Goal: Check status: Check status

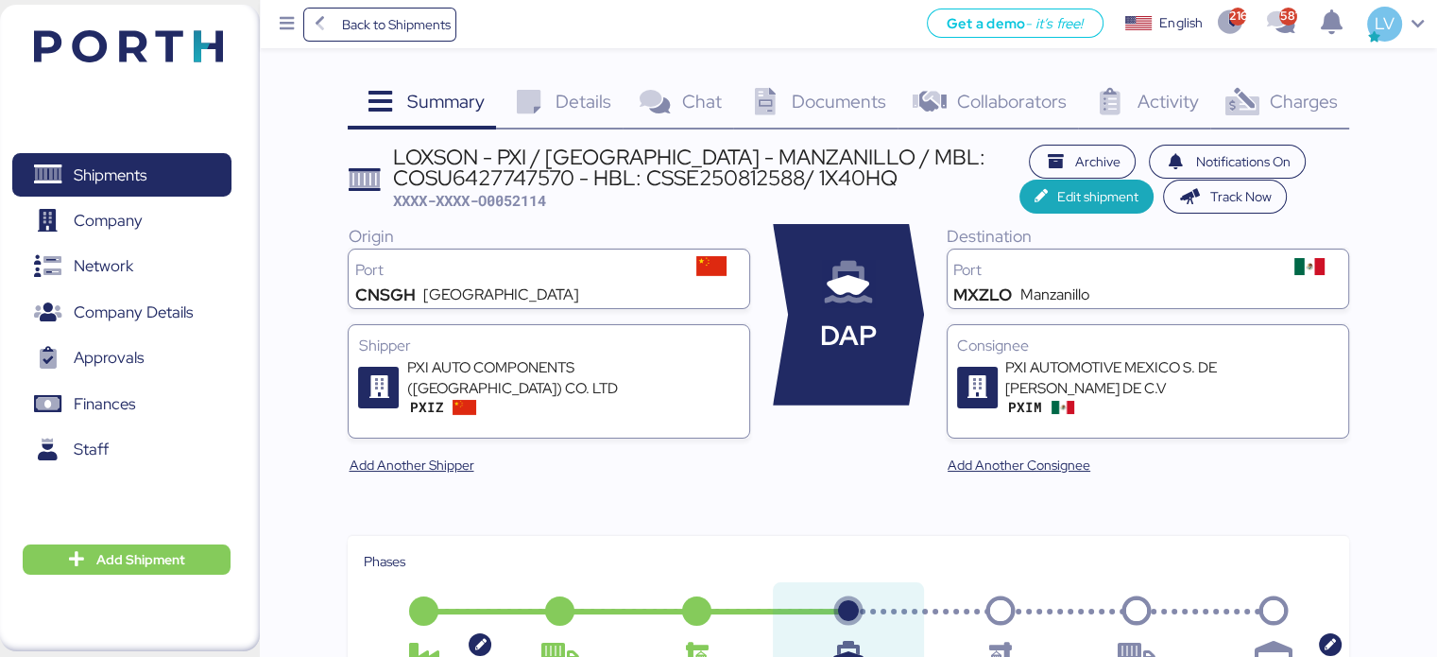
click at [418, 37] on span "Back to Shipments" at bounding box center [380, 25] width 141 height 34
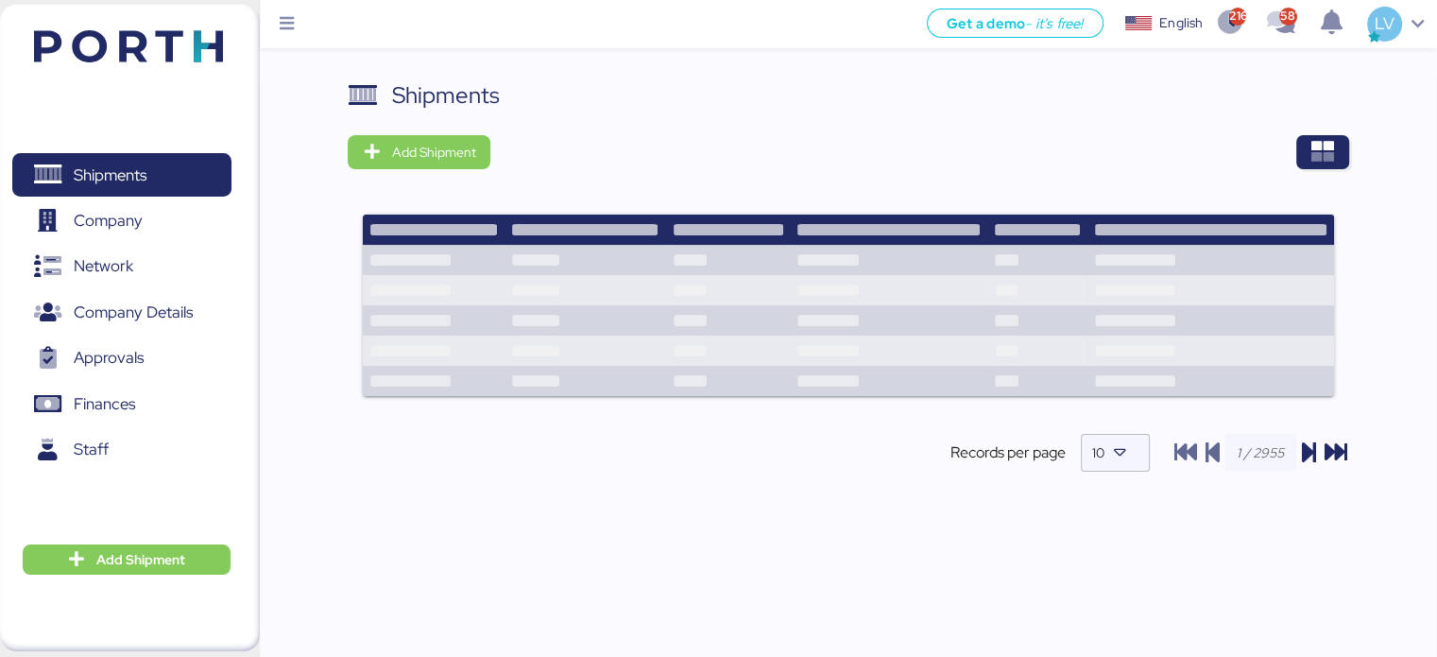
click at [1356, 146] on div "Shipments Add Shipment Records per page 10" at bounding box center [848, 391] width 1177 height 627
click at [1311, 169] on div "Shipments Add Shipment Records per page 10" at bounding box center [848, 290] width 1000 height 425
click at [1332, 141] on icon "button" at bounding box center [1322, 152] width 23 height 23
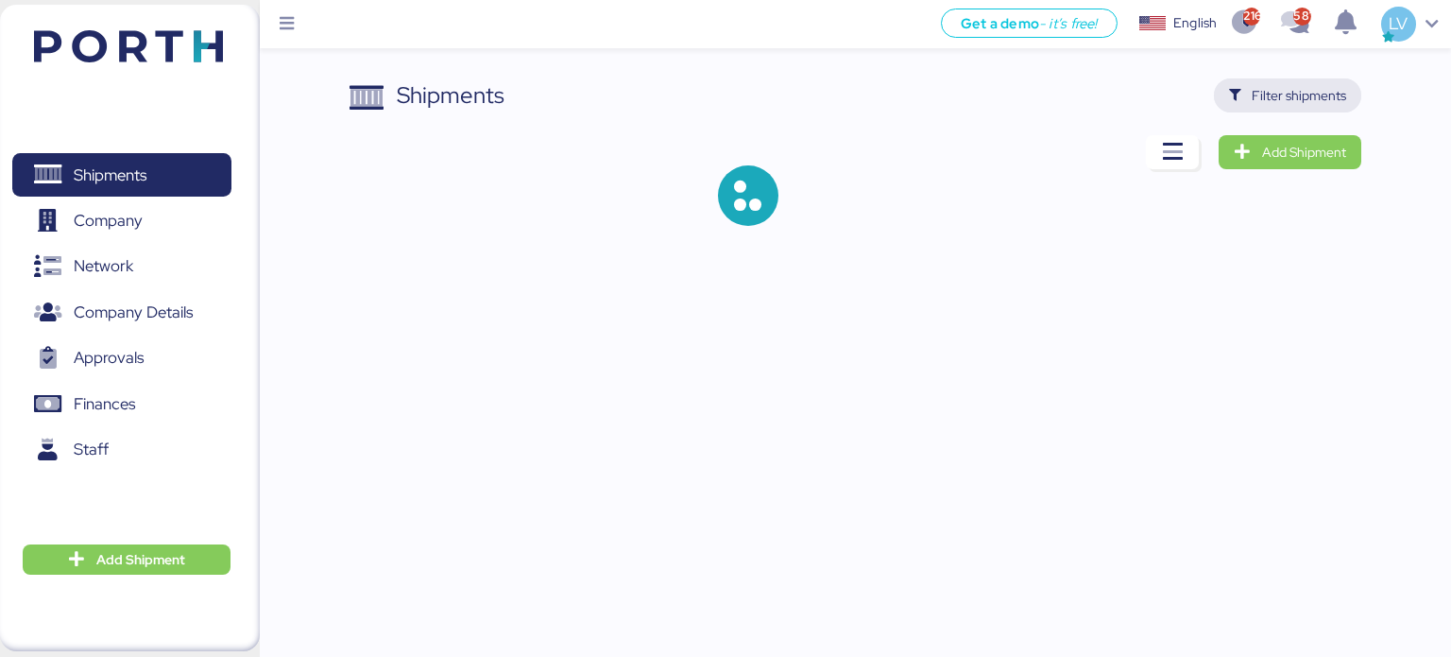
click at [1318, 100] on span "Filter shipments" at bounding box center [1299, 95] width 94 height 23
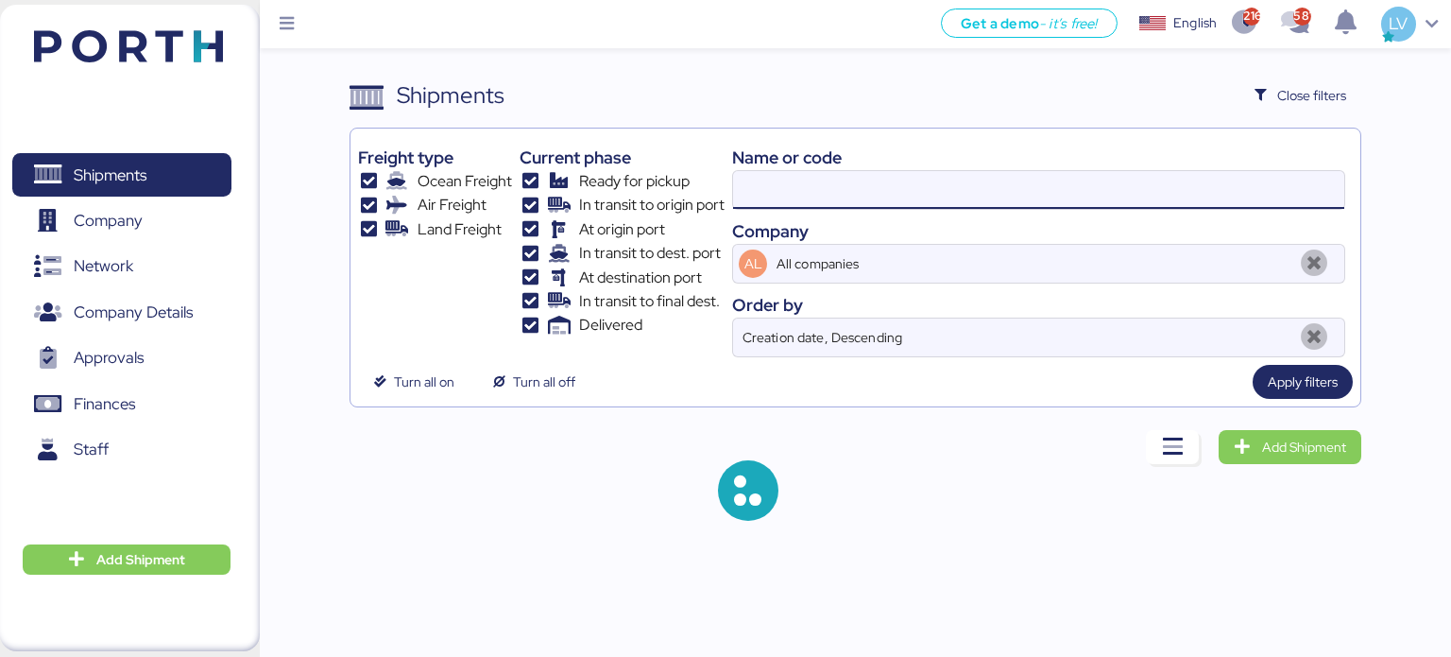
click at [1091, 191] on input at bounding box center [1038, 190] width 611 height 38
paste input "EM0725099186"
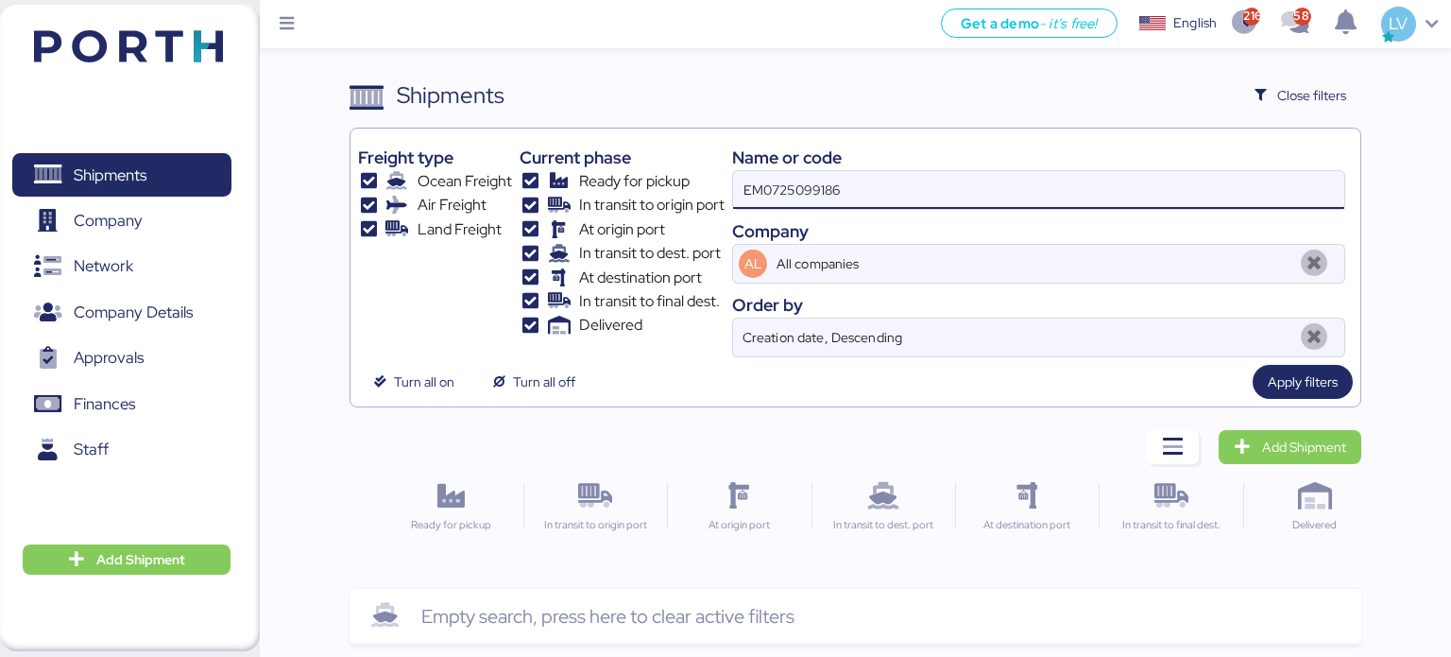
click at [840, 181] on input "EM0725099186" at bounding box center [1038, 190] width 611 height 38
paste input "Factura BMA047_25"
drag, startPoint x: 793, startPoint y: 191, endPoint x: 665, endPoint y: 170, distance: 130.1
click at [665, 170] on div "Freight type Ocean Freight Air Freight Land Freight Current phase Ready for pic…" at bounding box center [856, 246] width 996 height 221
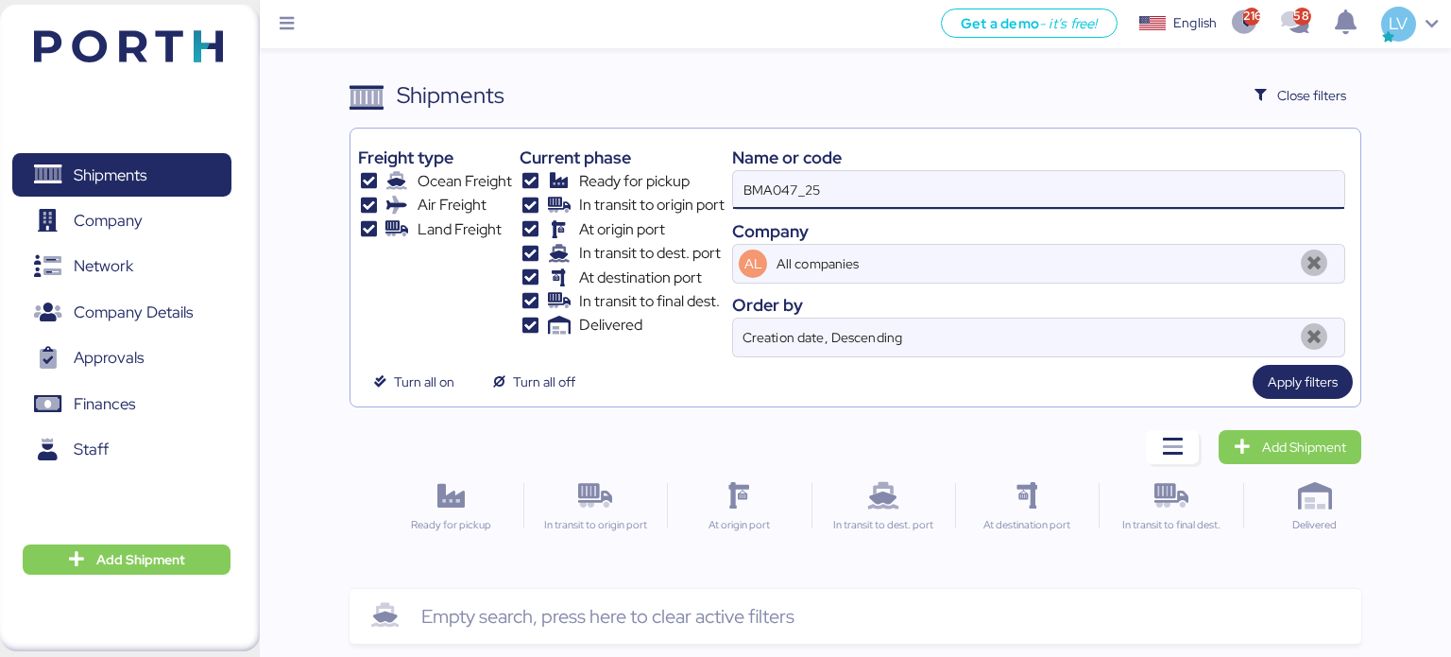
click at [853, 189] on input "BMA047_25" at bounding box center [1038, 190] width 611 height 38
drag, startPoint x: 831, startPoint y: 190, endPoint x: 732, endPoint y: 192, distance: 99.2
click at [732, 192] on div "Freight type Ocean Freight Air Freight Land Freight Current phase Ready for pic…" at bounding box center [856, 246] width 996 height 221
type input "bma"
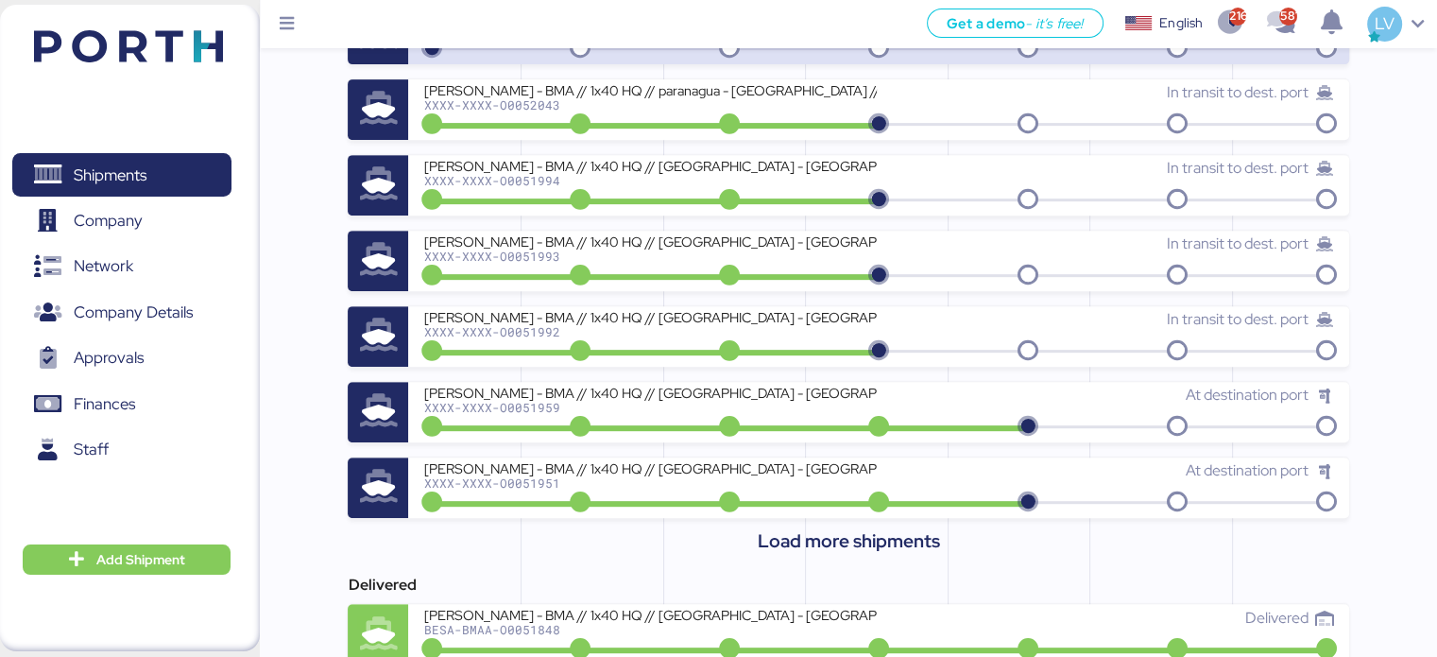
scroll to position [820, 0]
